Goal: Subscribe to service/newsletter

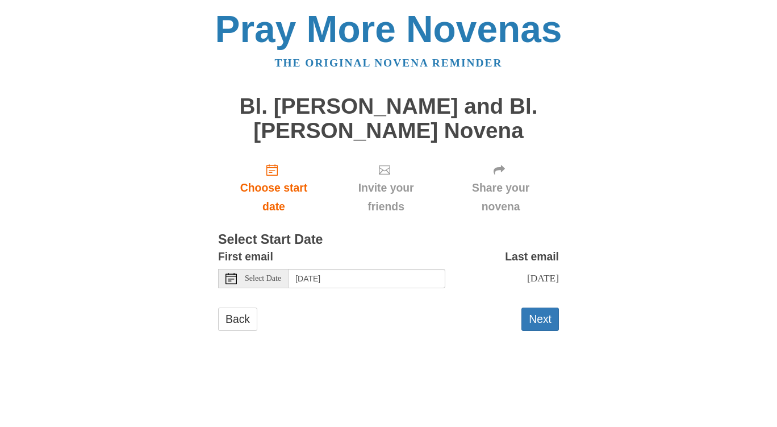
click at [278, 281] on span "Select Date" at bounding box center [263, 278] width 36 height 8
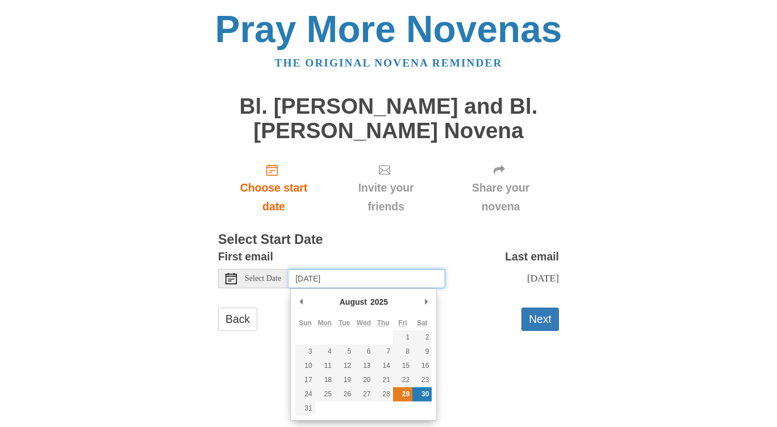
type input "Friday, August 29th"
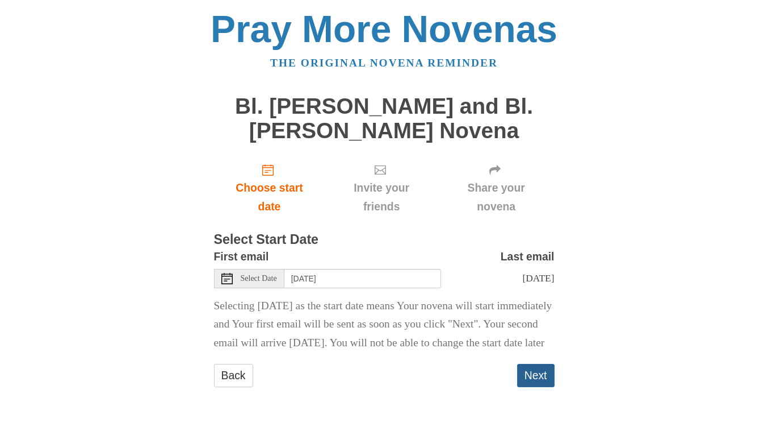
click at [534, 387] on button "Next" at bounding box center [535, 374] width 37 height 23
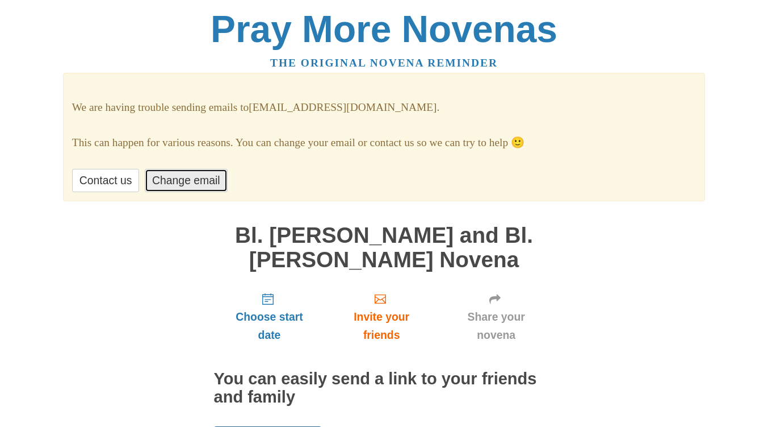
click at [202, 185] on link "Change email" at bounding box center [186, 180] width 82 height 23
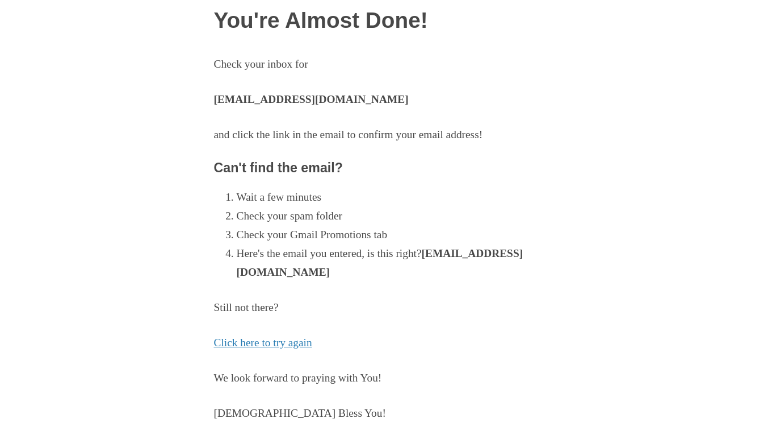
scroll to position [84, 0]
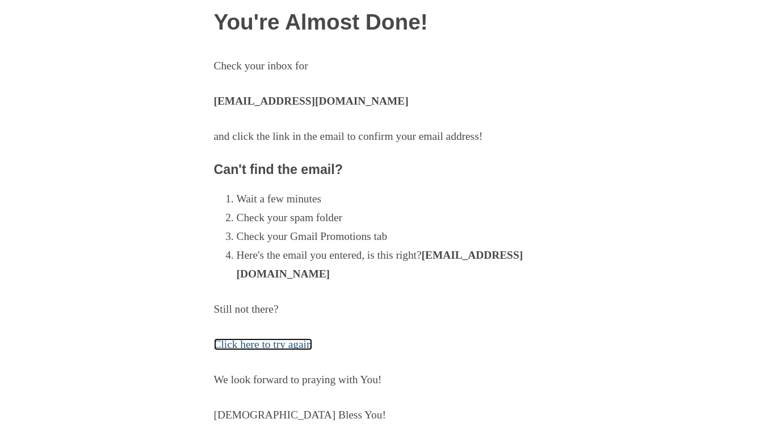
click at [291, 344] on link "Click here to try again" at bounding box center [263, 344] width 98 height 12
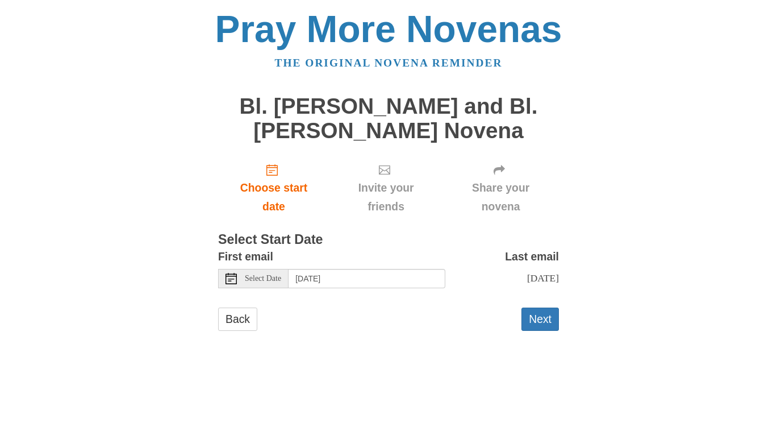
click at [276, 275] on span "Select Date" at bounding box center [263, 278] width 36 height 8
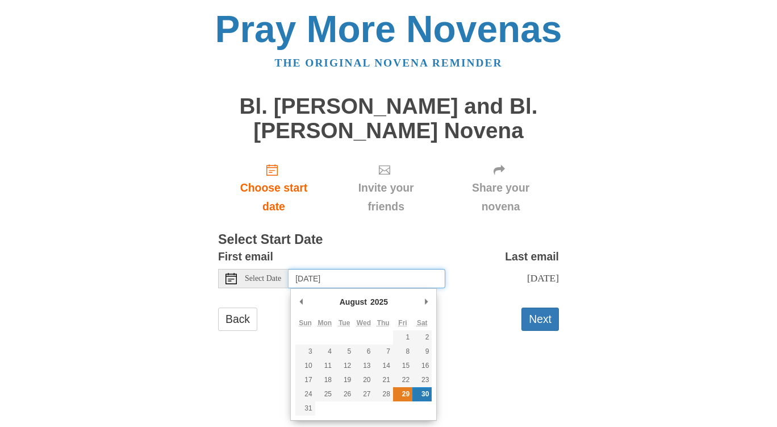
type input "Friday, August 29th"
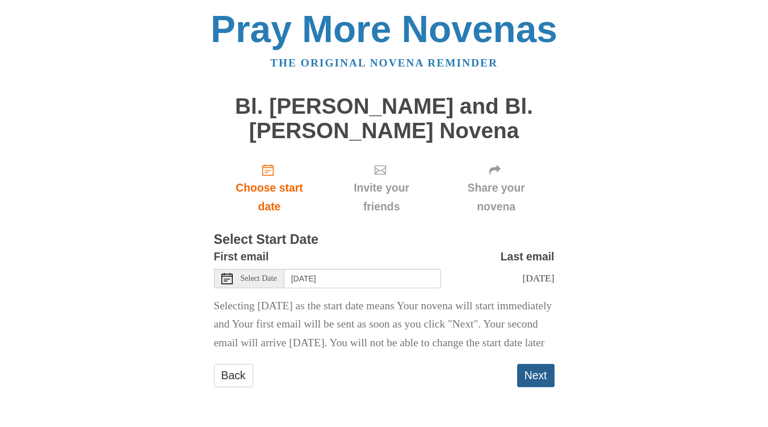
click at [535, 387] on button "Next" at bounding box center [535, 374] width 37 height 23
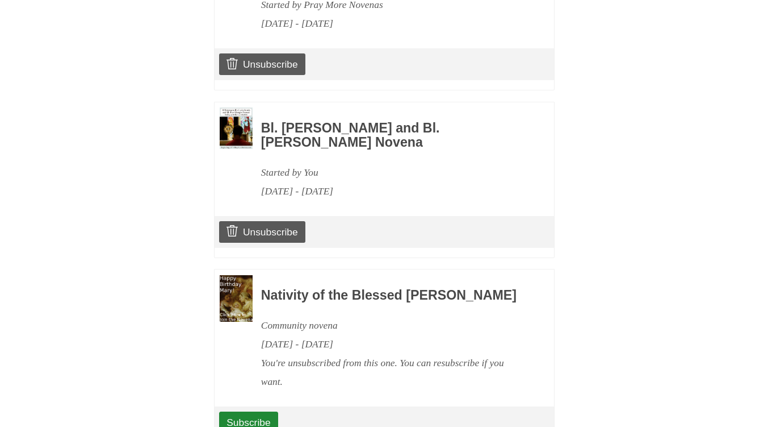
scroll to position [770, 0]
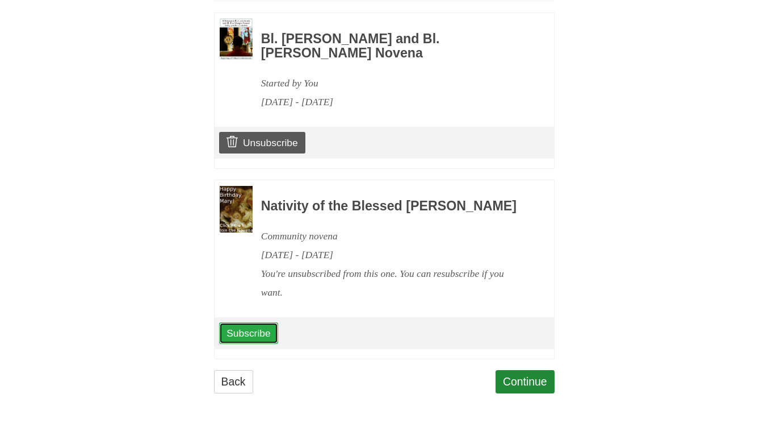
click at [253, 327] on link "Subscribe" at bounding box center [248, 333] width 58 height 22
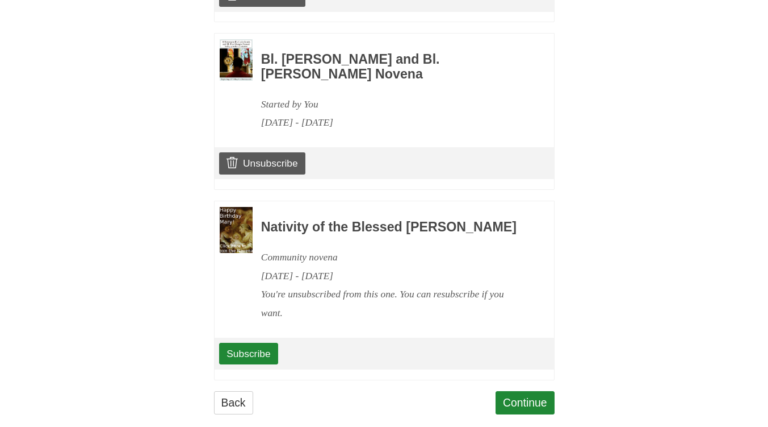
scroll to position [823, 0]
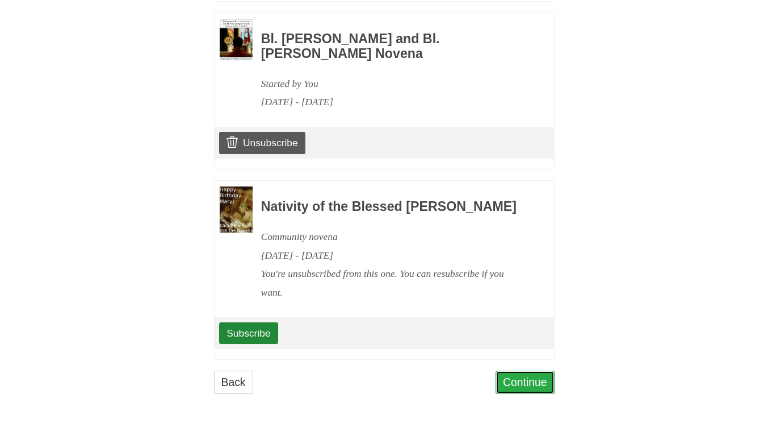
click at [536, 378] on link "Continue" at bounding box center [525, 381] width 59 height 23
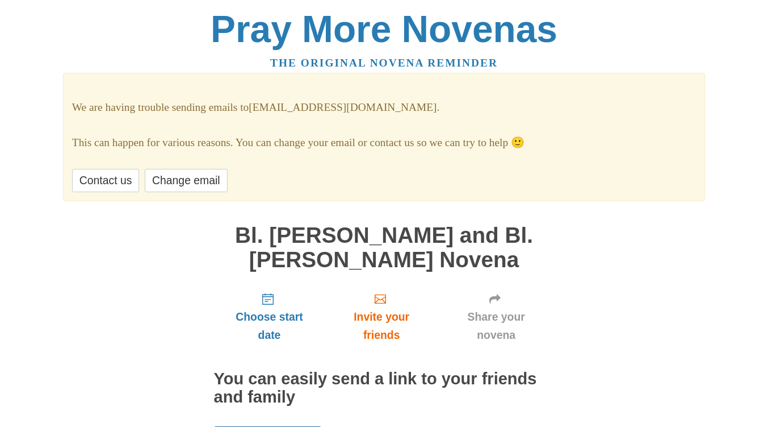
scroll to position [90, 0]
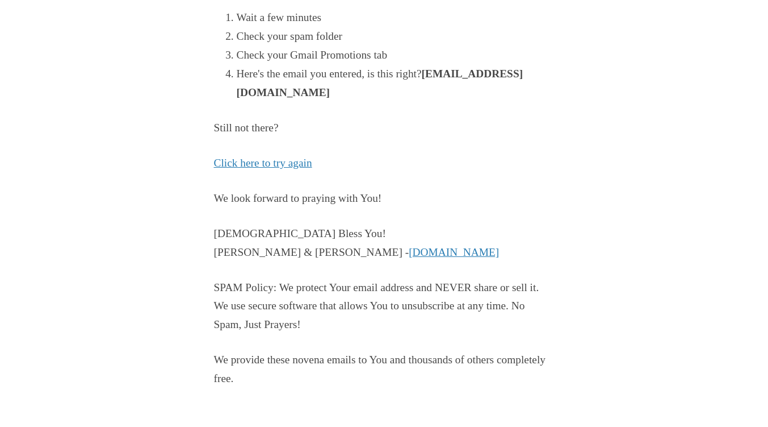
scroll to position [265, 0]
